Goal: Information Seeking & Learning: Check status

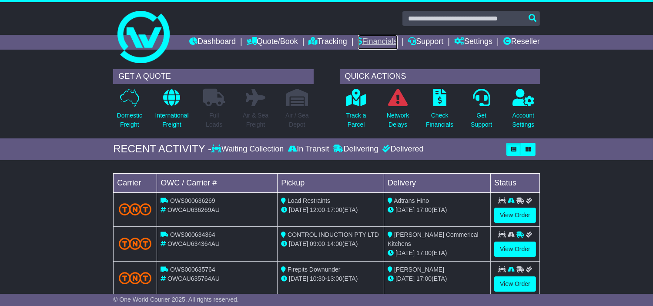
click at [398, 46] on link "Financials" at bounding box center [378, 42] width 40 height 15
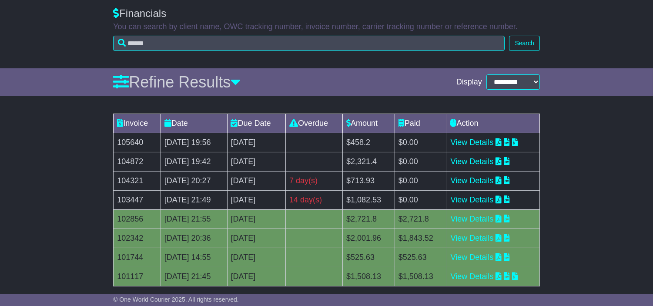
scroll to position [97, 0]
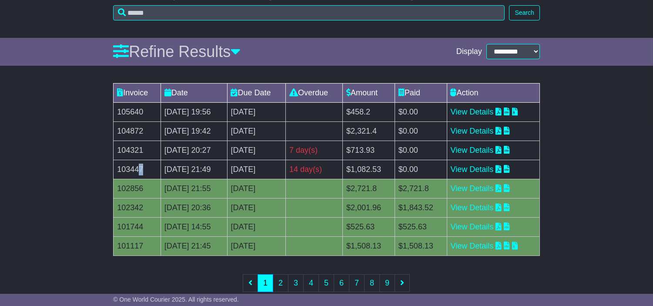
click at [141, 179] on td "103447" at bounding box center [137, 169] width 47 height 19
click at [117, 179] on td "103447" at bounding box center [137, 169] width 47 height 19
copy td "103447"
click at [134, 179] on td "103447" at bounding box center [137, 169] width 47 height 19
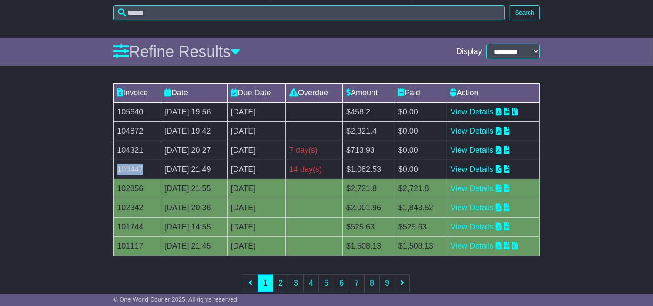
click at [134, 179] on td "103447" at bounding box center [137, 169] width 47 height 19
click at [135, 160] on td "104321" at bounding box center [137, 149] width 47 height 19
drag, startPoint x: 135, startPoint y: 163, endPoint x: 144, endPoint y: 164, distance: 9.7
click at [134, 160] on td "104321" at bounding box center [137, 149] width 47 height 19
copy td "104321"
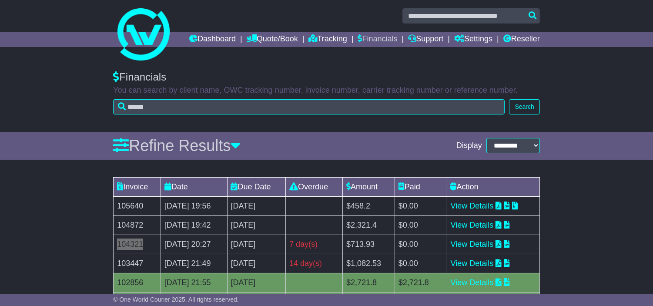
scroll to position [0, 0]
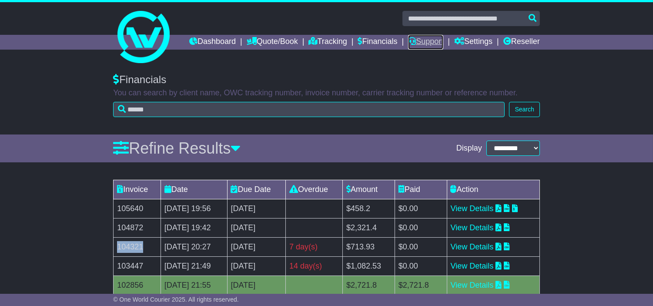
click at [443, 37] on link "Support" at bounding box center [425, 42] width 35 height 15
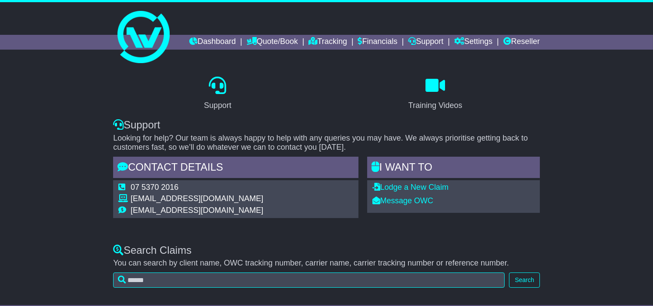
scroll to position [288, 0]
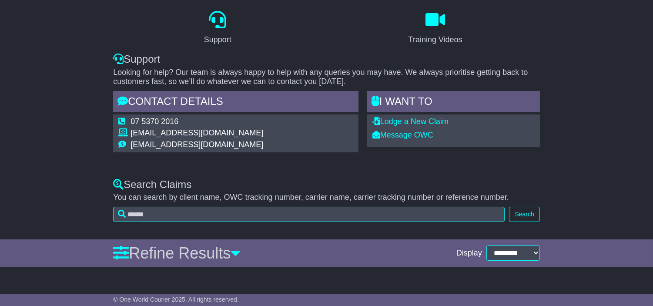
select select "*"
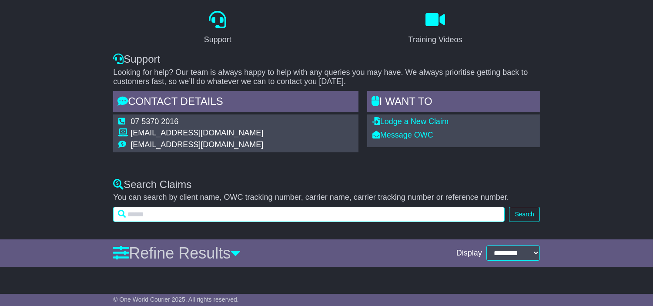
click at [242, 209] on input "text" at bounding box center [308, 214] width 391 height 15
paste input "*******"
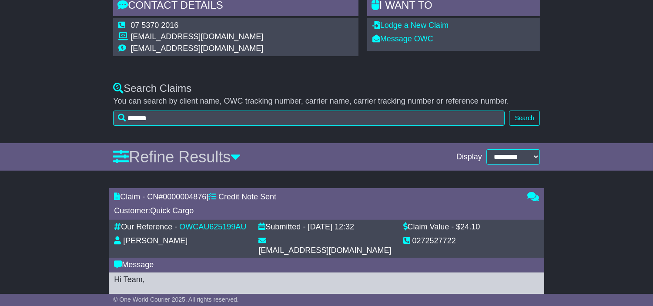
scroll to position [254, 0]
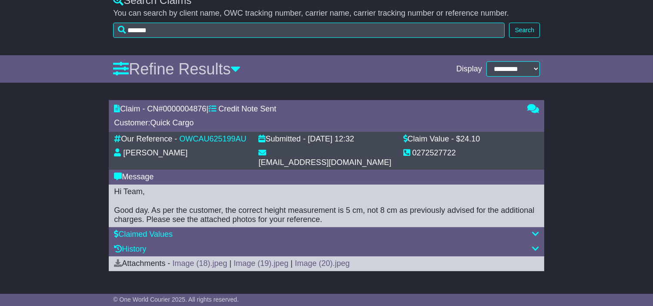
click at [577, 241] on div "Claim - CN# 0000004876 | Credit Note Sent Customer: Quick Cargo 0 Our Reference…" at bounding box center [326, 192] width 653 height 193
click at [536, 233] on icon at bounding box center [535, 234] width 7 height 8
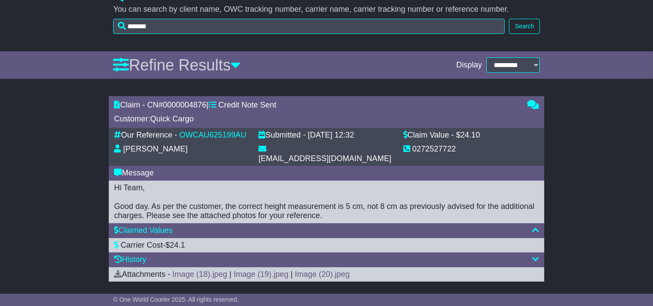
scroll to position [268, 0]
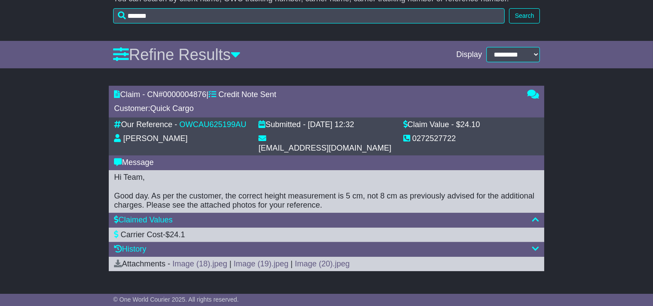
click at [533, 247] on icon at bounding box center [535, 248] width 7 height 8
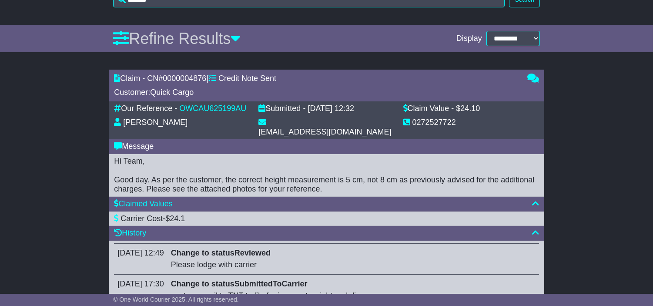
scroll to position [237, 0]
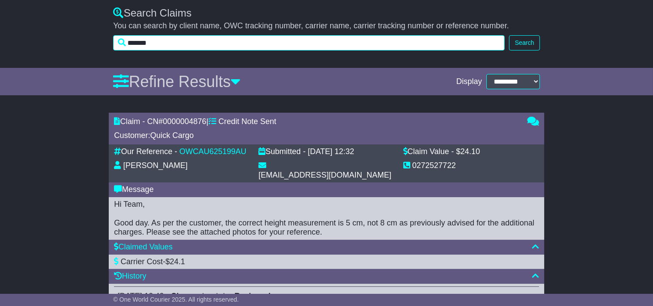
click at [198, 50] on input "*******" at bounding box center [308, 42] width 391 height 15
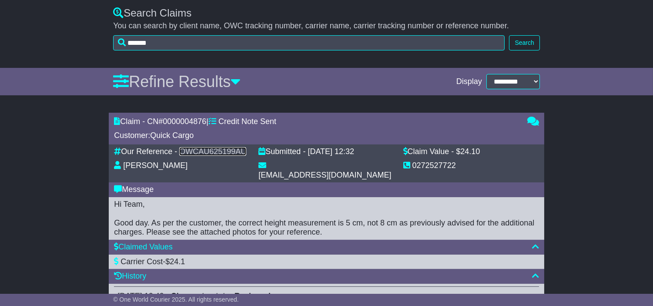
click at [202, 156] on link "OWCAU625199AU" at bounding box center [212, 151] width 67 height 9
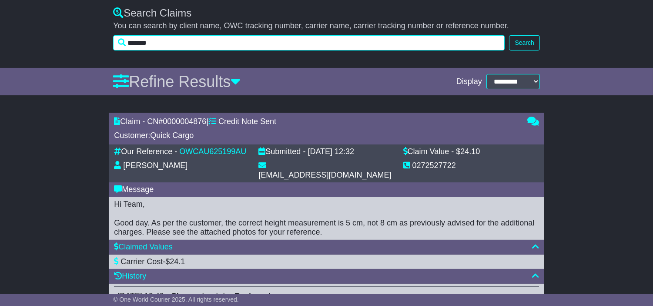
click at [220, 50] on input "*******" at bounding box center [308, 42] width 391 height 15
paste input "text"
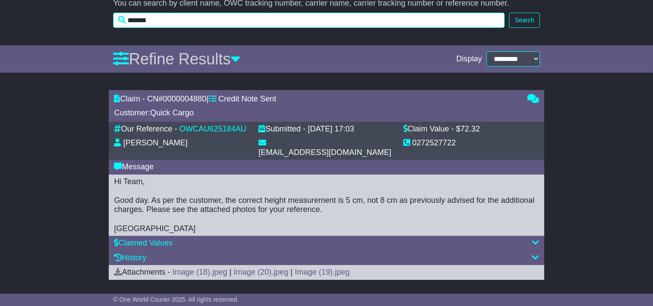
scroll to position [272, 0]
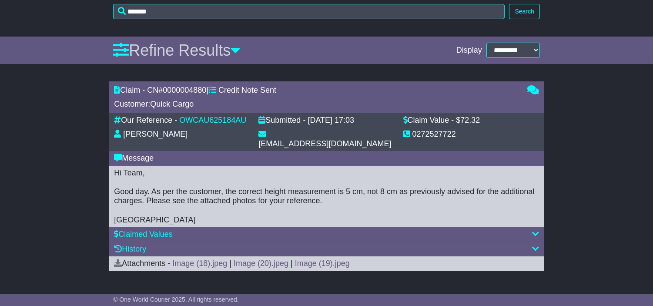
click at [534, 248] on icon at bounding box center [535, 248] width 7 height 8
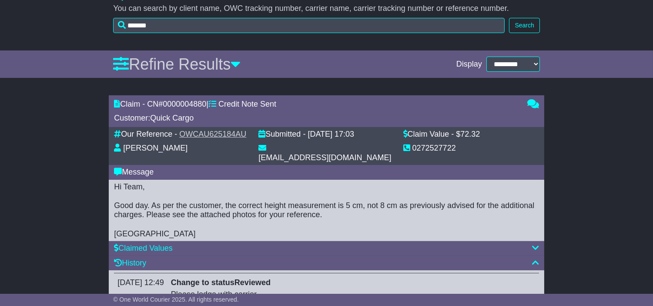
scroll to position [255, 0]
click at [218, 138] on link "OWCAU625184AU" at bounding box center [212, 133] width 67 height 9
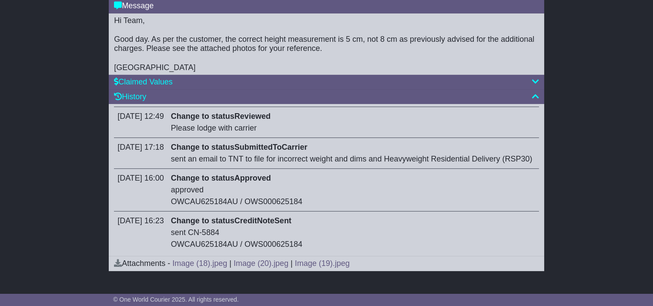
click at [241, 239] on div "sent CN-5884 OWCAU625184AU / OWS000625184" at bounding box center [353, 238] width 364 height 23
click at [189, 229] on td "Change to status CreditNoteSent sent CN-5884 OWCAU625184AU / OWS000625184" at bounding box center [352, 232] width 371 height 43
drag, startPoint x: 186, startPoint y: 230, endPoint x: 309, endPoint y: 246, distance: 124.1
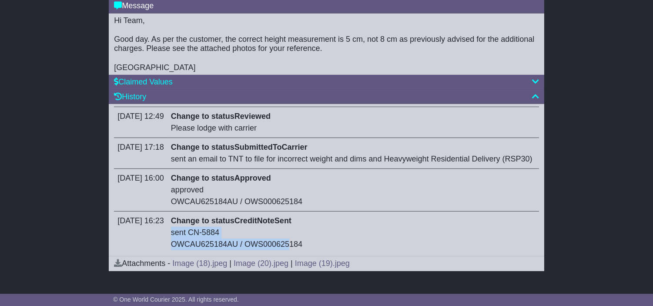
click at [309, 246] on td "Change to status CreditNoteSent sent CN-5884 OWCAU625184AU / OWS000625184" at bounding box center [352, 232] width 371 height 43
click at [309, 246] on div "sent CN-5884 OWCAU625184AU / OWS000625184" at bounding box center [353, 238] width 364 height 23
click at [217, 236] on div "sent CN-5884 OWCAU625184AU / OWS000625184" at bounding box center [353, 238] width 364 height 23
drag, startPoint x: 227, startPoint y: 230, endPoint x: 259, endPoint y: 233, distance: 31.9
click at [259, 233] on div "sent CN-5884 OWCAU625184AU / OWS000625184" at bounding box center [353, 238] width 364 height 23
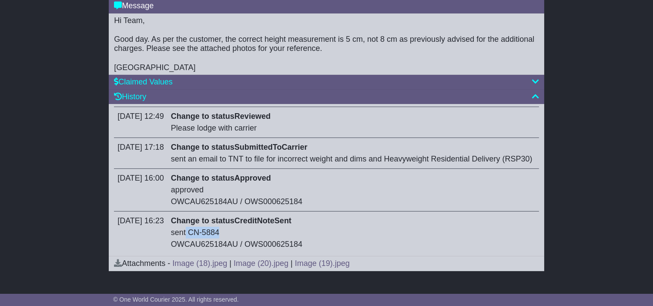
copy div "CN-5884"
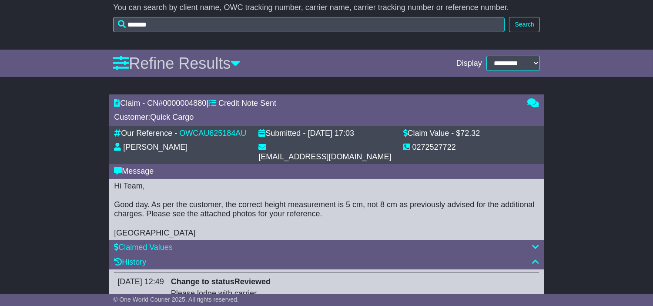
scroll to position [255, 0]
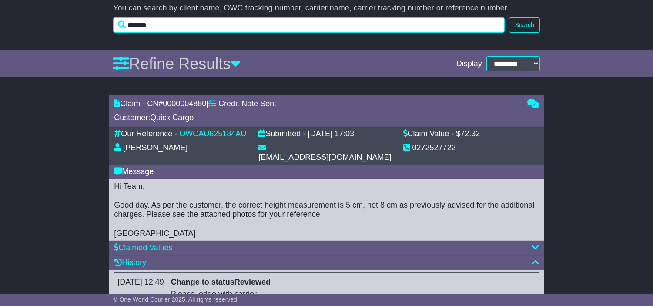
click at [161, 33] on input "*******" at bounding box center [308, 24] width 391 height 15
paste input "text"
type input "*******"
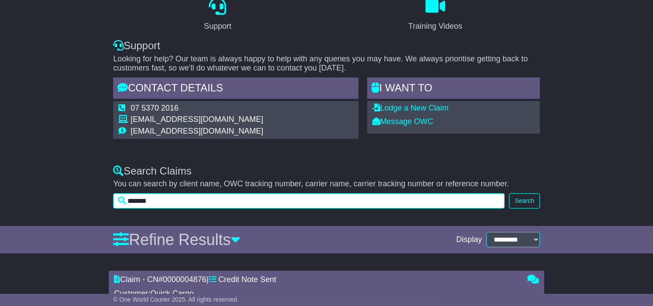
scroll to position [254, 0]
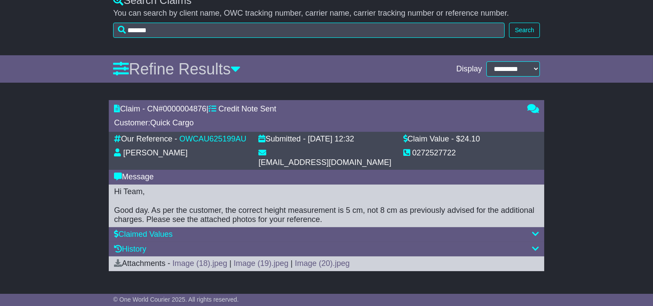
click at [532, 251] on icon at bounding box center [535, 248] width 7 height 8
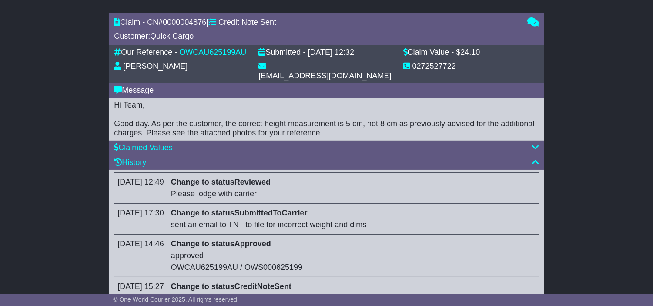
scroll to position [418, 0]
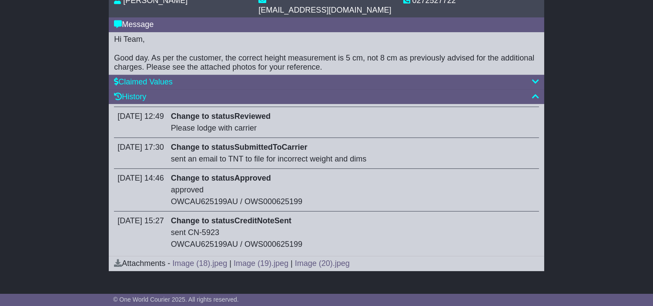
click at [293, 251] on td "Change to status CreditNoteSent sent CN-5923 OWCAU625199AU / OWS000625199" at bounding box center [352, 232] width 371 height 43
drag, startPoint x: 204, startPoint y: 232, endPoint x: 255, endPoint y: 238, distance: 51.2
click at [261, 233] on div "sent CN-5923 OWCAU625199AU / OWS000625199" at bounding box center [353, 238] width 364 height 23
copy div "CN-5923"
drag, startPoint x: 0, startPoint y: 90, endPoint x: 386, endPoint y: 133, distance: 388.1
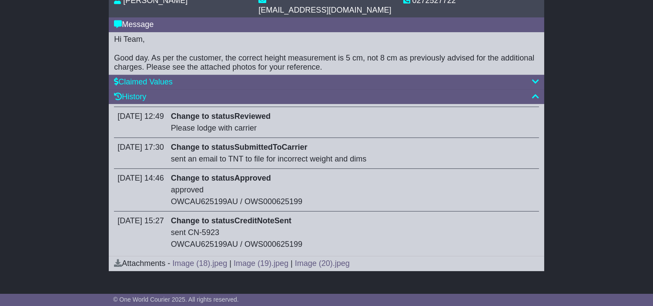
click at [0, 90] on div "Claim - CN# 0000004876 | Credit Note Sent Customer: Quick Cargo 0 Our Reference…" at bounding box center [326, 115] width 653 height 345
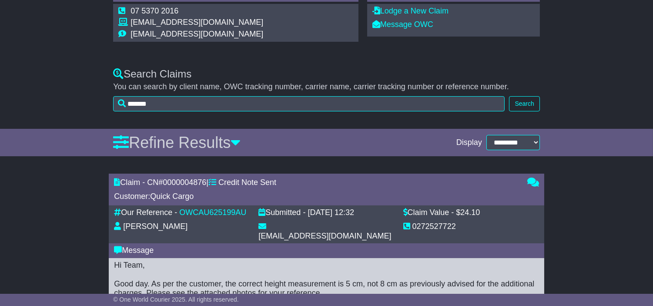
scroll to position [0, 0]
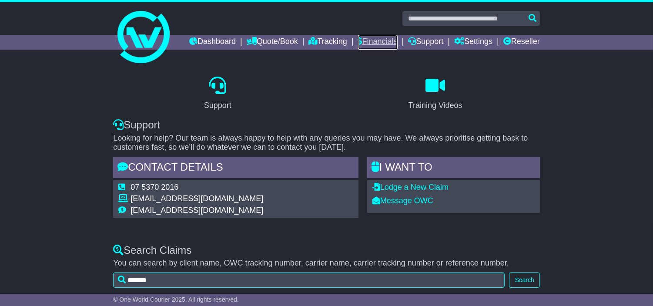
click at [398, 41] on link "Financials" at bounding box center [378, 42] width 40 height 15
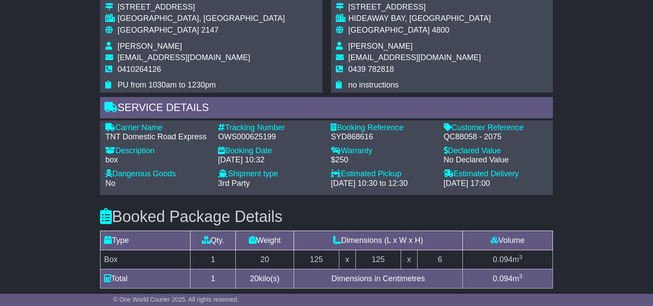
scroll to position [616, 0]
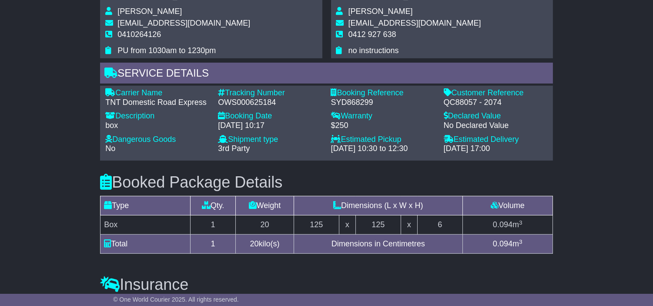
scroll to position [620, 0]
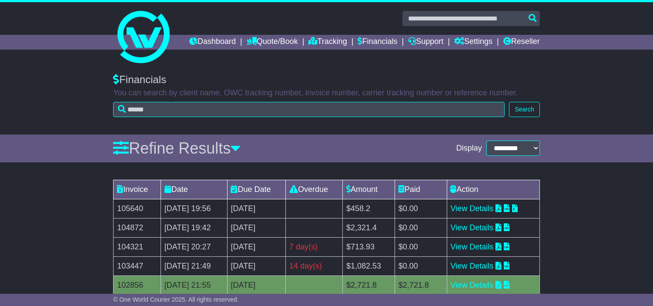
click at [509, 237] on td "View Details" at bounding box center [493, 227] width 93 height 19
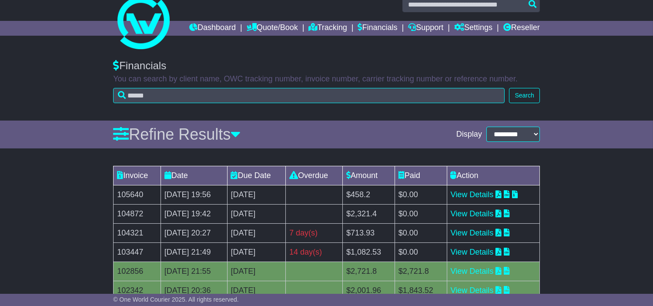
scroll to position [130, 0]
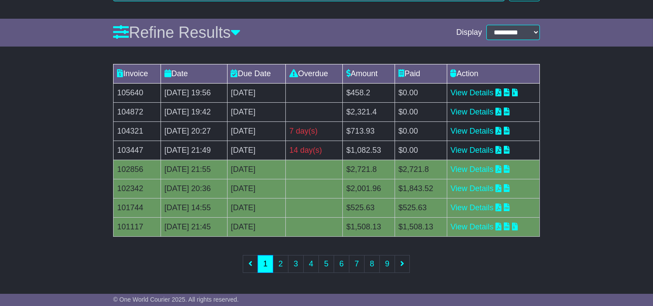
drag, startPoint x: 51, startPoint y: 173, endPoint x: 139, endPoint y: 153, distance: 90.4
click at [51, 173] on div "Invoice Date Due Date Overdue Amount Paid Action 105640 14 Aug 2025 19:56 28th …" at bounding box center [326, 174] width 653 height 229
drag, startPoint x: 148, startPoint y: 151, endPoint x: 115, endPoint y: 149, distance: 33.1
click at [115, 149] on td "103447" at bounding box center [137, 149] width 47 height 19
copy td "103447"
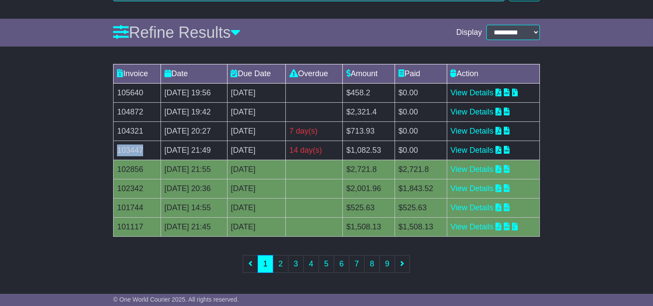
click at [504, 244] on div "Invoice Date Due Date Overdue Amount Paid Action 105640 14 Aug 2025 19:56 28th …" at bounding box center [326, 174] width 435 height 229
drag, startPoint x: 369, startPoint y: 150, endPoint x: 411, endPoint y: 150, distance: 41.8
click at [394, 150] on td "$1,082.53" at bounding box center [368, 149] width 52 height 19
click at [271, 145] on td "7th August 2025" at bounding box center [256, 149] width 59 height 19
click at [271, 146] on td "7th August 2025" at bounding box center [256, 149] width 59 height 19
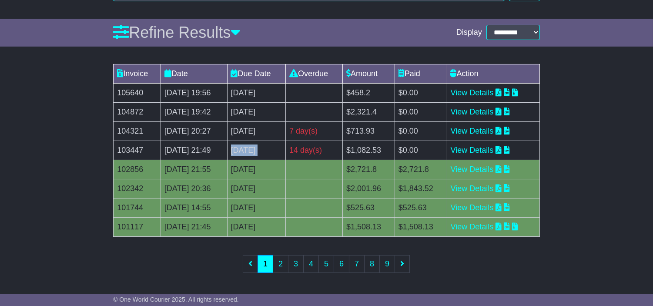
click at [271, 146] on td "7th August 2025" at bounding box center [256, 149] width 59 height 19
copy tr "7th August 2025"
click at [267, 144] on td "7th August 2025" at bounding box center [256, 149] width 59 height 19
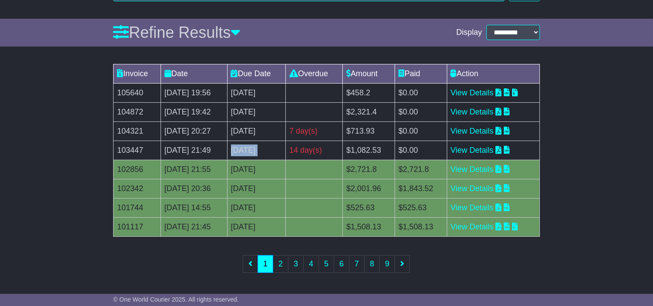
click at [267, 144] on td "7th August 2025" at bounding box center [256, 149] width 59 height 19
click at [388, 115] on td "$2,321.4" at bounding box center [368, 111] width 52 height 19
click at [128, 131] on td "104321" at bounding box center [137, 130] width 47 height 19
copy td "104321"
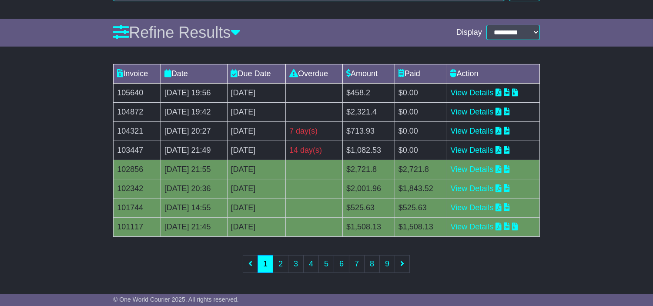
drag, startPoint x: 31, startPoint y: 137, endPoint x: 110, endPoint y: 137, distance: 79.2
click at [31, 137] on div "Invoice Date Due Date Overdue Amount Paid Action 105640 14 Aug 2025 19:56 28th …" at bounding box center [326, 174] width 653 height 229
click at [475, 128] on link "View Details" at bounding box center [472, 131] width 43 height 9
click at [245, 130] on td "14th August 2025" at bounding box center [256, 130] width 59 height 19
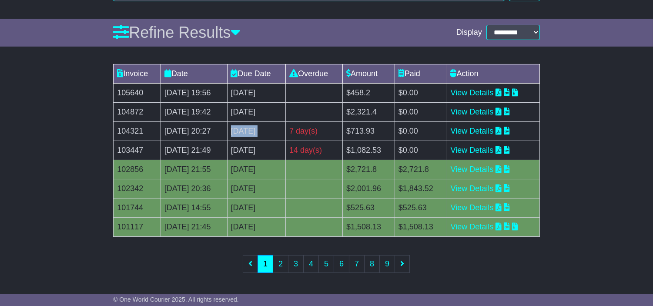
click at [245, 130] on td "14th August 2025" at bounding box center [256, 130] width 59 height 19
copy tr "14th August 2025"
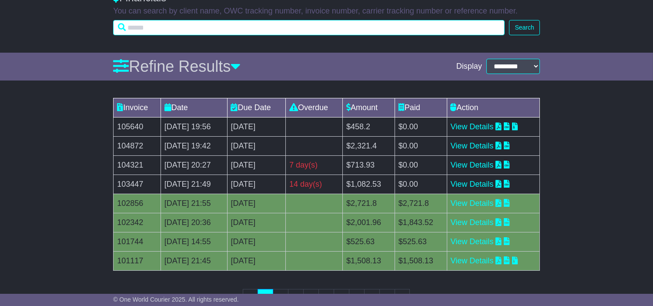
click at [222, 35] on input "text" at bounding box center [308, 27] width 391 height 15
paste input "**********"
type input "**********"
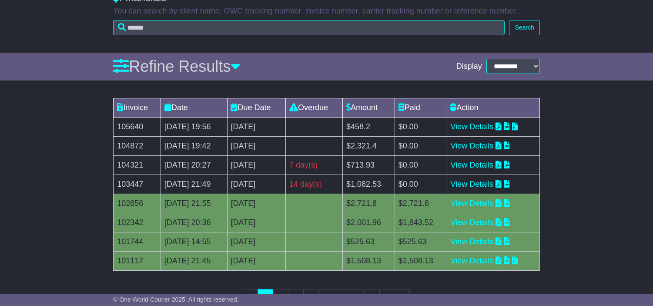
click at [7, 143] on div "Invoice Date Due Date Overdue Amount Paid Action 105640 14 Aug 2025 19:56 28th …" at bounding box center [326, 208] width 653 height 229
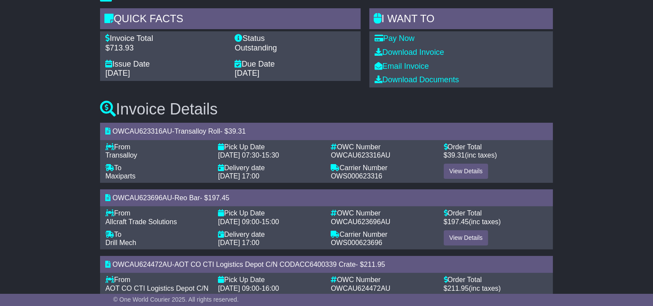
scroll to position [111, 0]
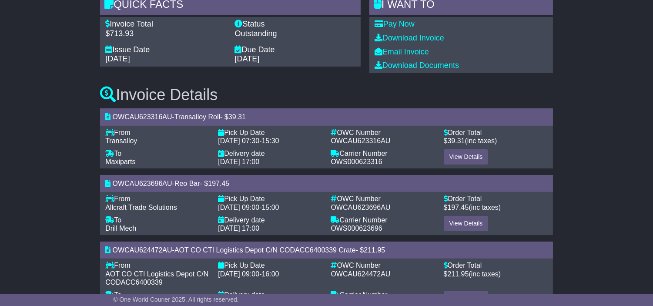
click at [399, 43] on div "Pay Now Download Invoice Email Invoice Download Documents" at bounding box center [461, 45] width 184 height 56
click at [399, 42] on link "Download Invoice" at bounding box center [409, 37] width 70 height 9
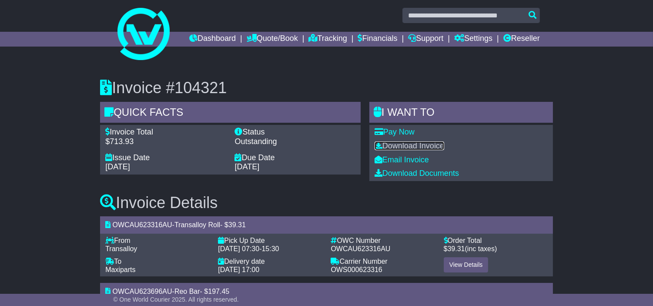
scroll to position [0, 0]
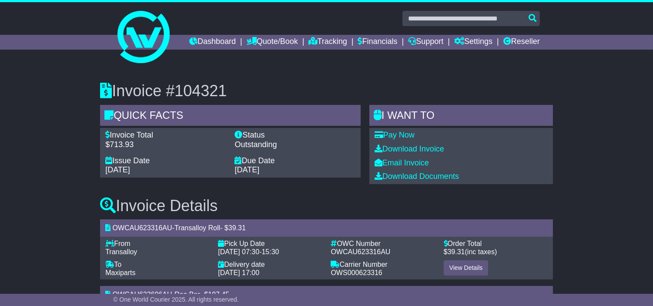
click at [217, 100] on h3 "Invoice #104321" at bounding box center [326, 90] width 453 height 17
click at [218, 100] on h3 "Invoice #104321" at bounding box center [326, 90] width 453 height 17
copy h3 "104321"
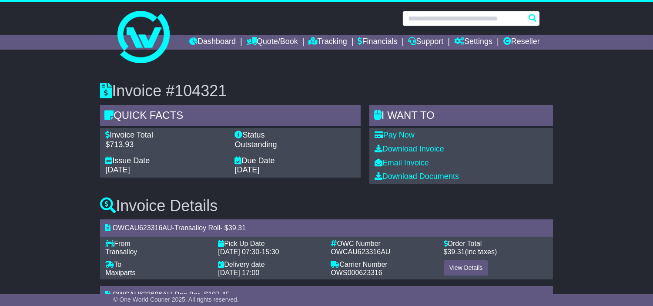
click at [440, 20] on input "text" at bounding box center [470, 18] width 137 height 15
paste input "**********"
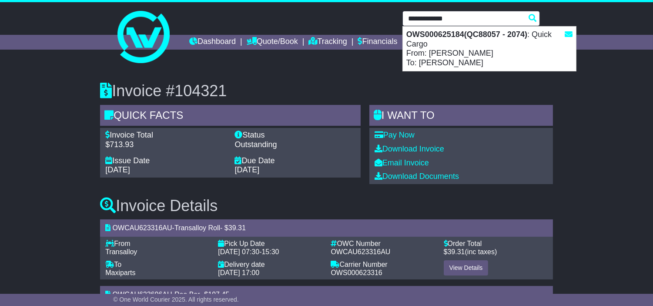
click at [471, 45] on div "OWS000625184(QC88057 - 2074) : Quick Cargo From: [PERSON_NAME] To: [PERSON_NAME]" at bounding box center [489, 49] width 173 height 44
type input "**********"
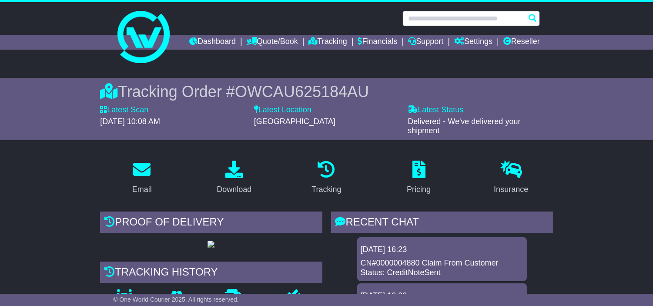
click at [473, 12] on input "text" at bounding box center [470, 18] width 137 height 15
paste input "*******"
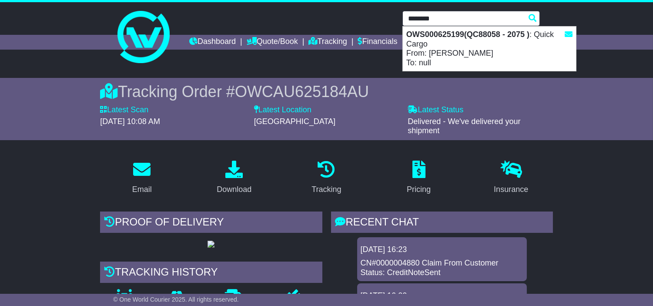
click at [450, 53] on div "OWS000625199(QC88058 - 2075 ) : Quick Cargo From: [PERSON_NAME] To: null" at bounding box center [489, 49] width 173 height 44
type input "**********"
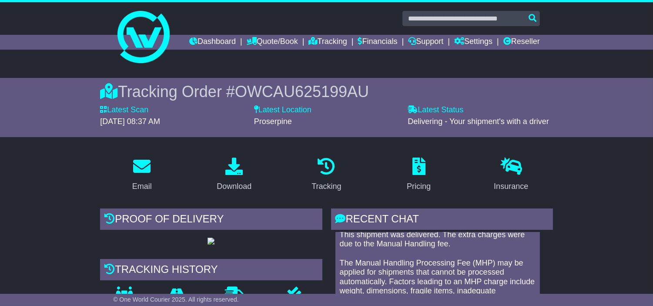
click at [321, 100] on span "OWCAU625199AU" at bounding box center [302, 92] width 134 height 18
copy span "OWCAU625199AU"
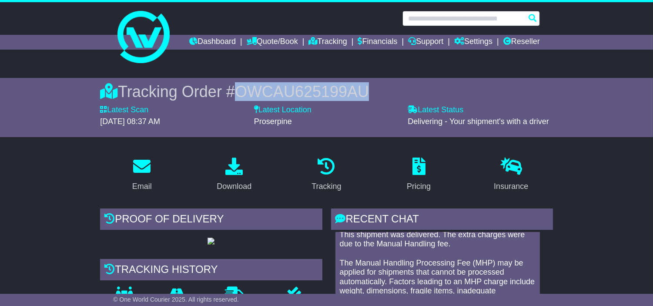
click at [428, 22] on input "text" at bounding box center [470, 18] width 137 height 15
click at [437, 18] on input "text" at bounding box center [470, 18] width 137 height 15
paste input "*******"
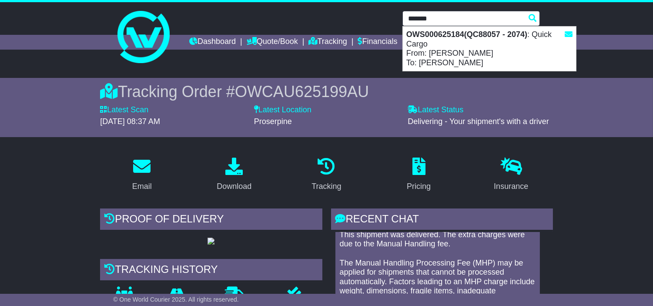
click at [473, 44] on div "OWS000625184(QC88057 - 2074) : Quick Cargo From: [PERSON_NAME] To: [PERSON_NAME]" at bounding box center [489, 49] width 173 height 44
type input "**********"
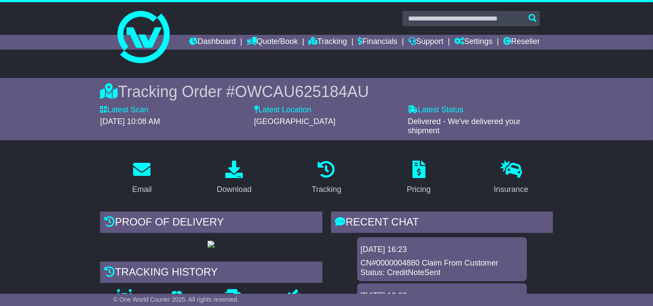
click at [317, 99] on span "OWCAU625184AU" at bounding box center [302, 92] width 134 height 18
copy span "OWCAU625184AU"
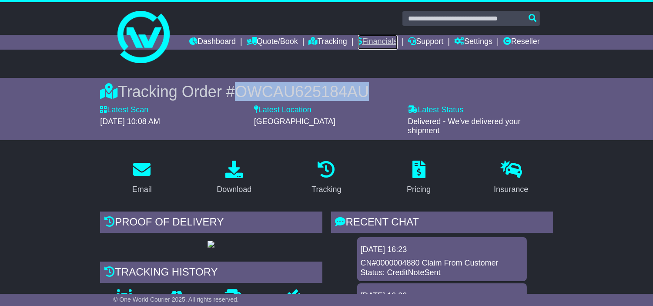
click at [398, 45] on link "Financials" at bounding box center [378, 42] width 40 height 15
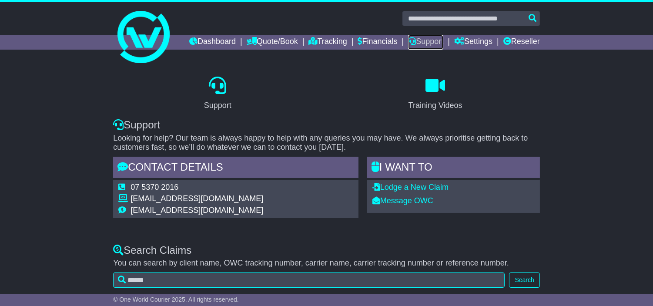
click at [416, 38] on icon at bounding box center [412, 41] width 8 height 8
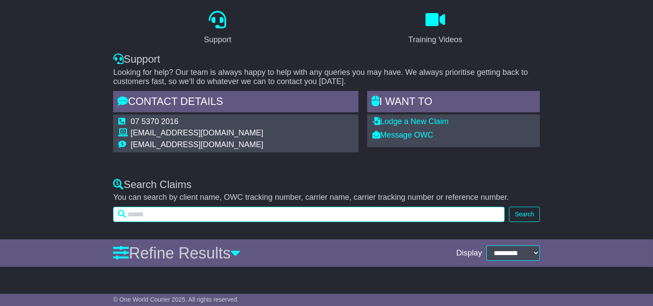
click at [198, 215] on input "text" at bounding box center [308, 214] width 391 height 15
paste input "**********"
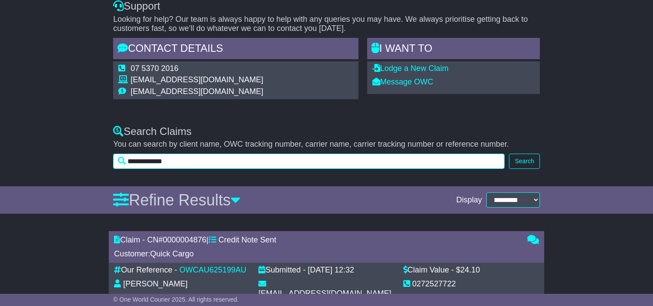
scroll to position [109, 0]
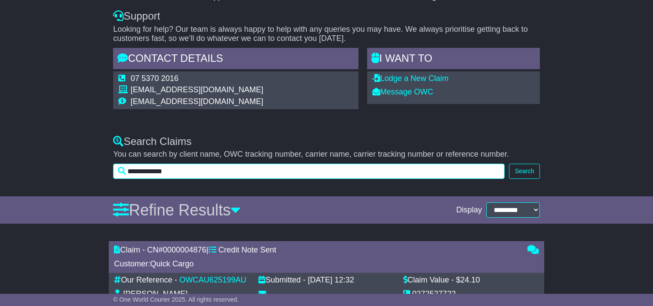
click at [216, 179] on input "**********" at bounding box center [308, 171] width 391 height 15
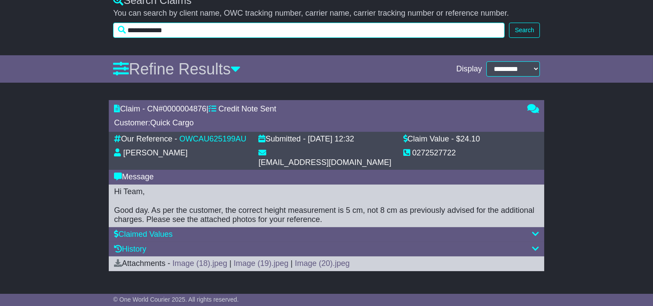
scroll to position [254, 0]
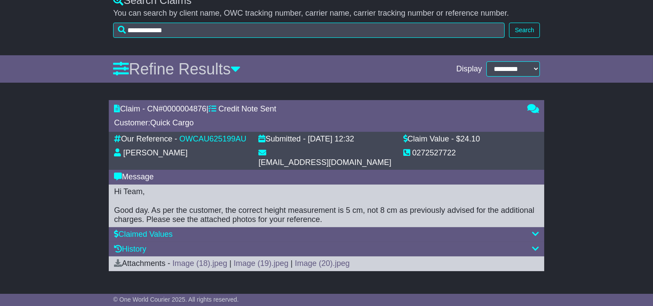
click at [538, 250] on icon at bounding box center [535, 248] width 7 height 8
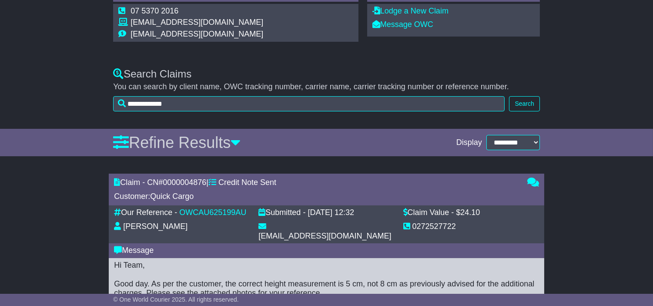
scroll to position [31, 0]
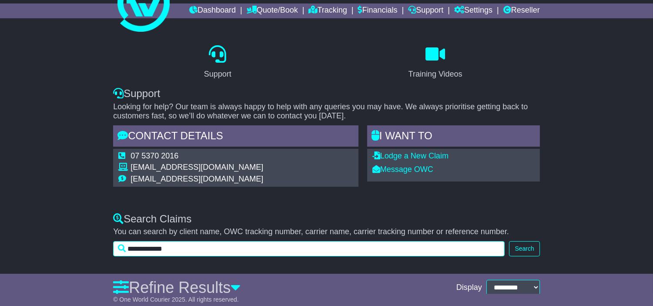
click at [303, 256] on input "**********" at bounding box center [308, 248] width 391 height 15
paste input "text"
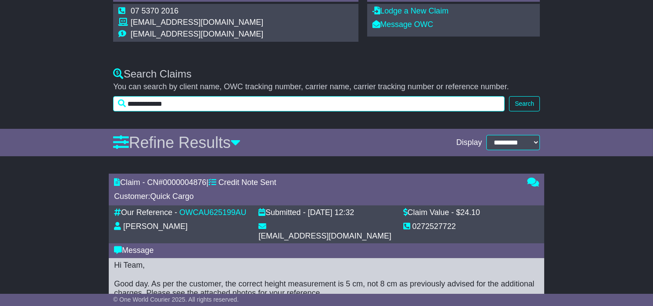
type input "**********"
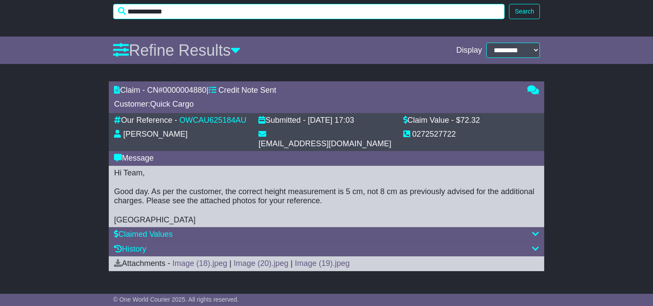
scroll to position [272, 0]
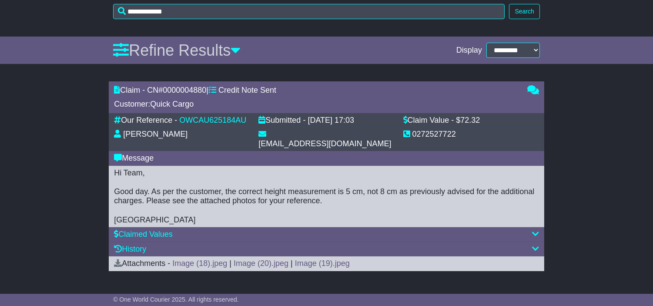
click at [541, 251] on div "History" at bounding box center [326, 249] width 435 height 15
click at [536, 248] on icon at bounding box center [535, 248] width 7 height 8
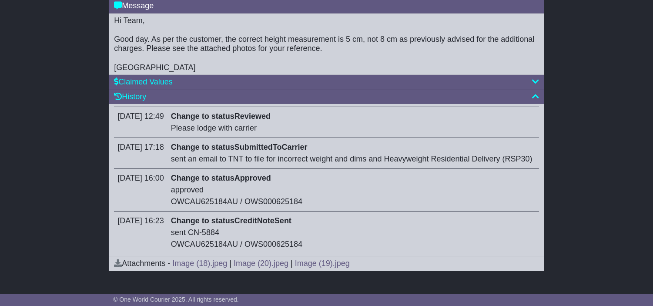
scroll to position [448, 0]
click at [230, 233] on div "sent CN-5884 OWCAU625184AU / OWS000625184" at bounding box center [353, 238] width 364 height 23
copy div "5884"
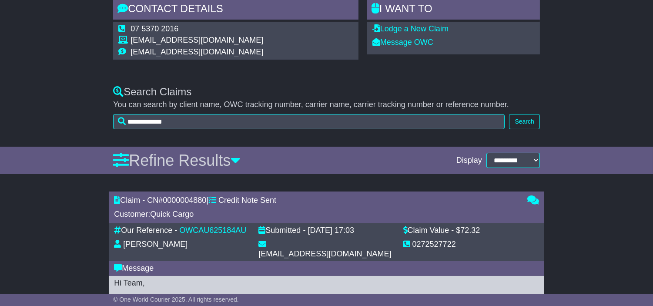
scroll to position [13, 0]
